Goal: Information Seeking & Learning: Check status

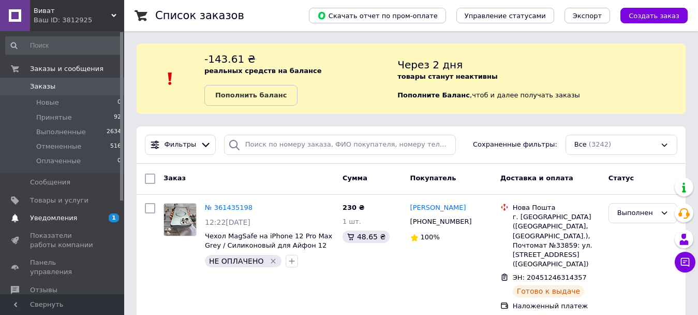
click at [59, 217] on span "Уведомления" at bounding box center [53, 217] width 47 height 9
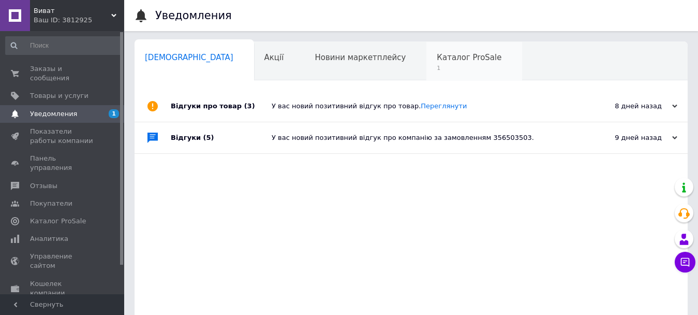
click at [437, 66] on span "1" at bounding box center [469, 68] width 65 height 8
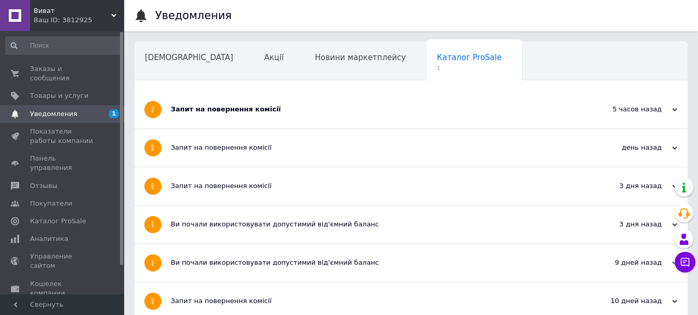
click at [303, 105] on div "Запит на повернення комісії" at bounding box center [372, 109] width 403 height 9
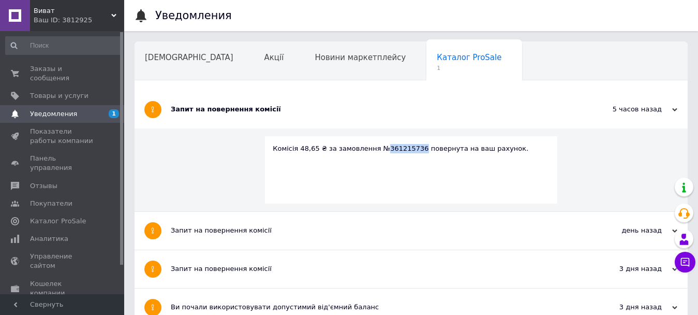
drag, startPoint x: 408, startPoint y: 146, endPoint x: 376, endPoint y: 154, distance: 33.0
click at [376, 154] on div "Комісія 48,65 ₴ за замовлення №361215736 повернута на ваш рахунок." at bounding box center [411, 169] width 293 height 67
copy div "361215736"
click at [316, 55] on span "Новини маркетплейсу" at bounding box center [360, 57] width 91 height 9
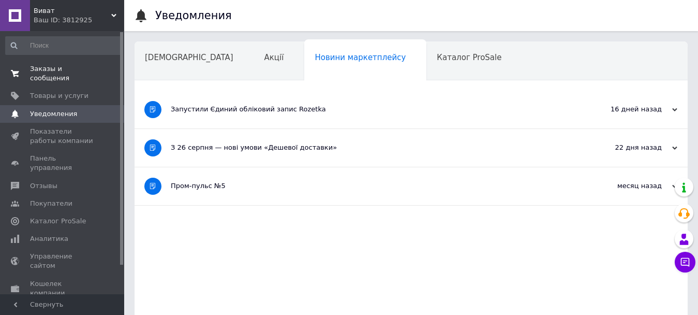
click at [47, 69] on span "Заказы и сообщения" at bounding box center [63, 73] width 66 height 19
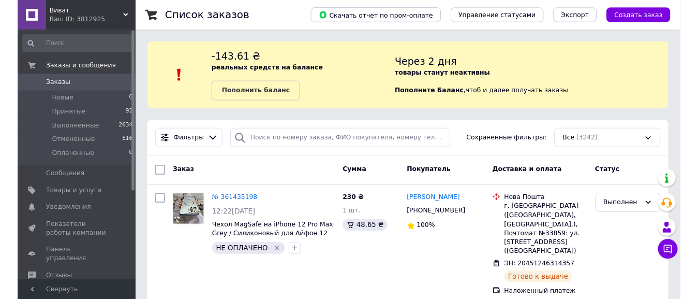
scroll to position [428, 0]
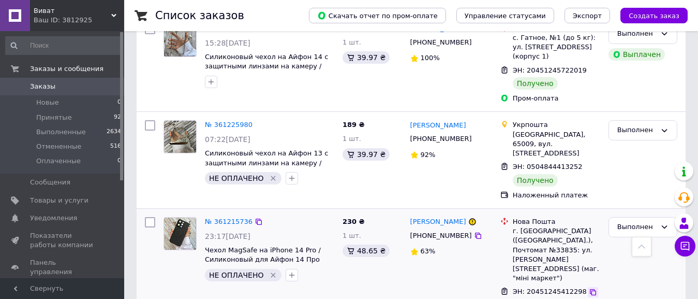
click at [589, 288] on icon at bounding box center [593, 292] width 8 height 8
